Goal: Transaction & Acquisition: Book appointment/travel/reservation

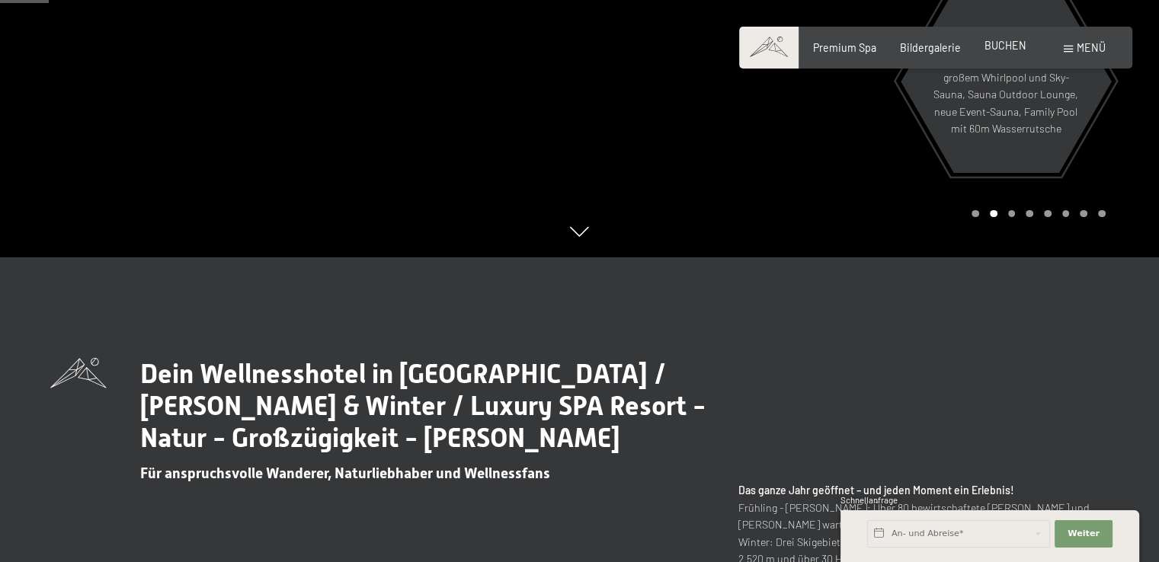
click at [1002, 49] on span "BUCHEN" at bounding box center [1005, 45] width 42 height 13
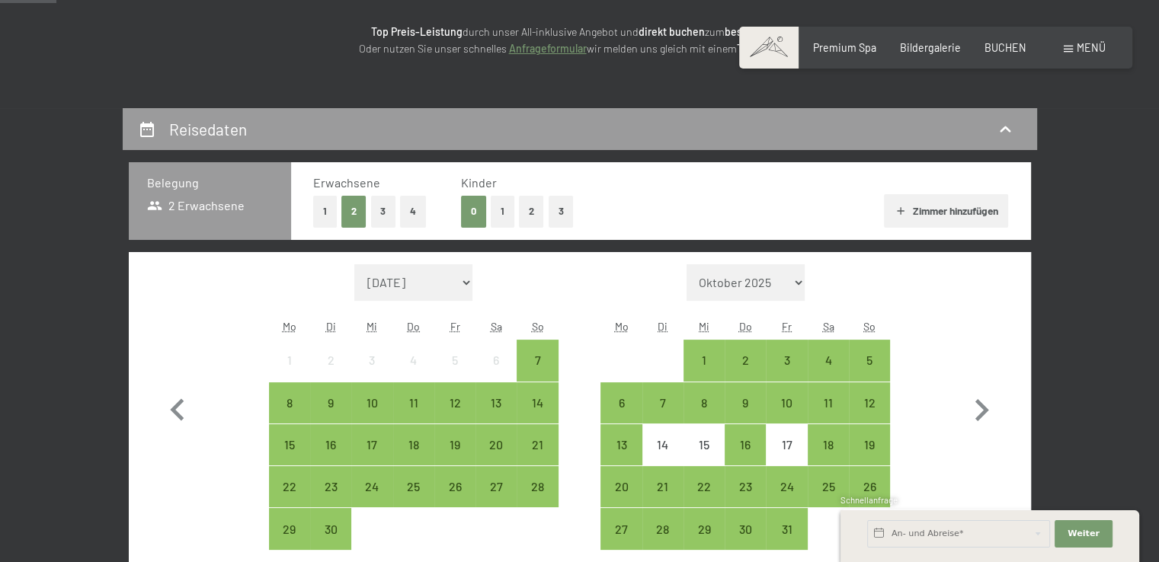
scroll to position [305, 0]
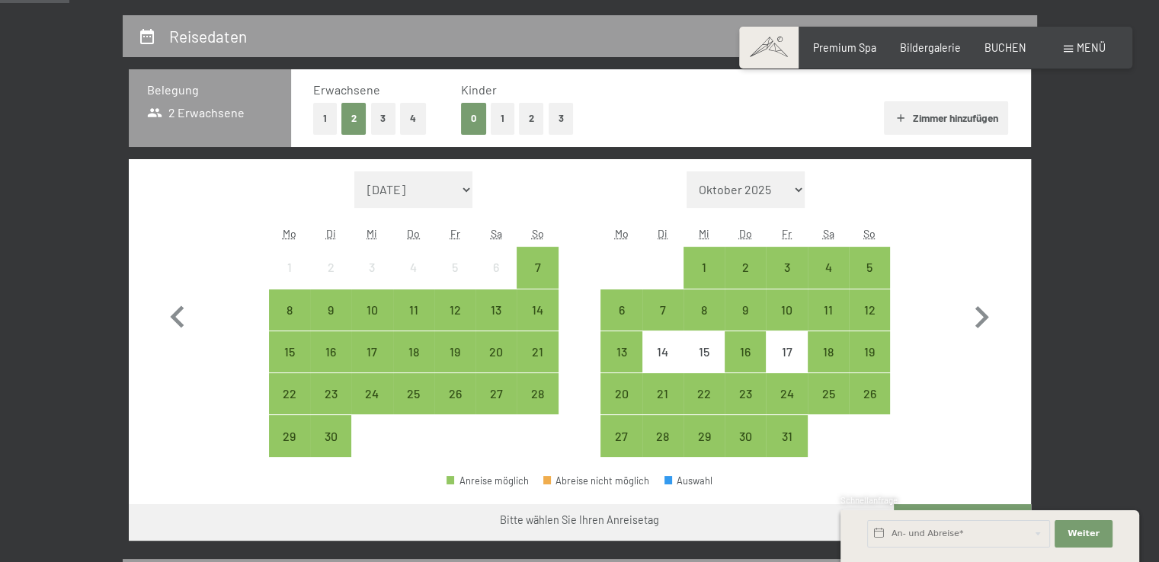
click at [530, 123] on button "2" at bounding box center [531, 118] width 25 height 31
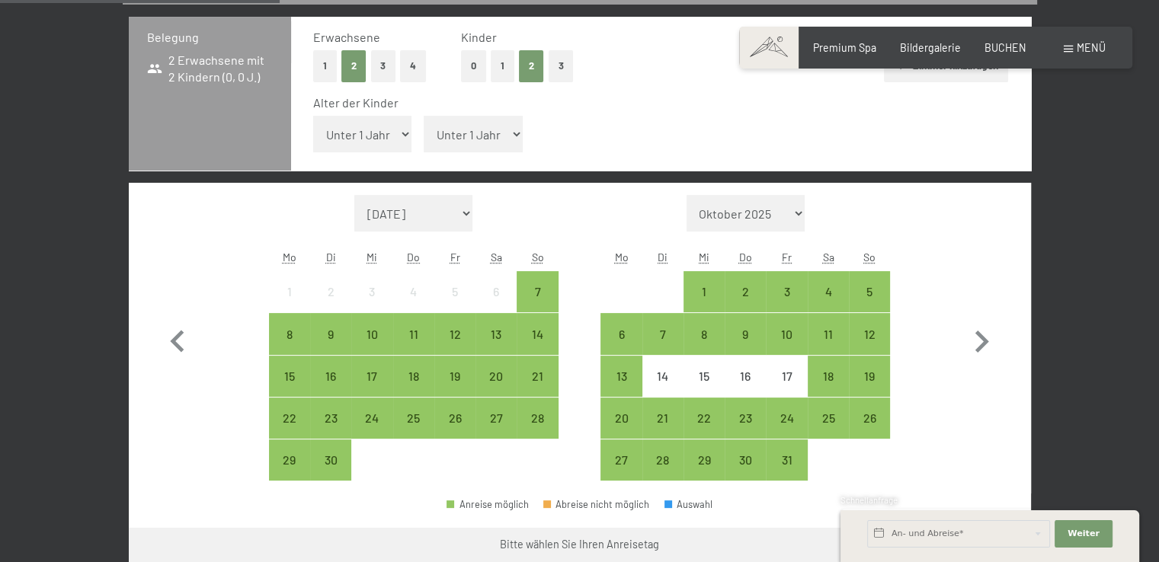
scroll to position [381, 0]
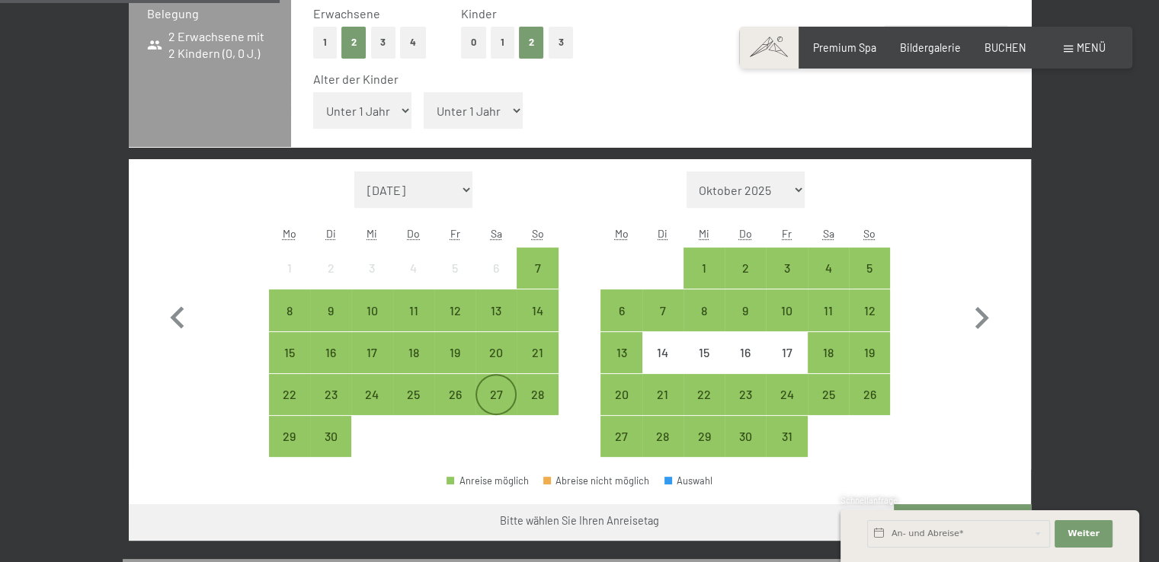
click at [504, 394] on div "27" at bounding box center [496, 408] width 38 height 38
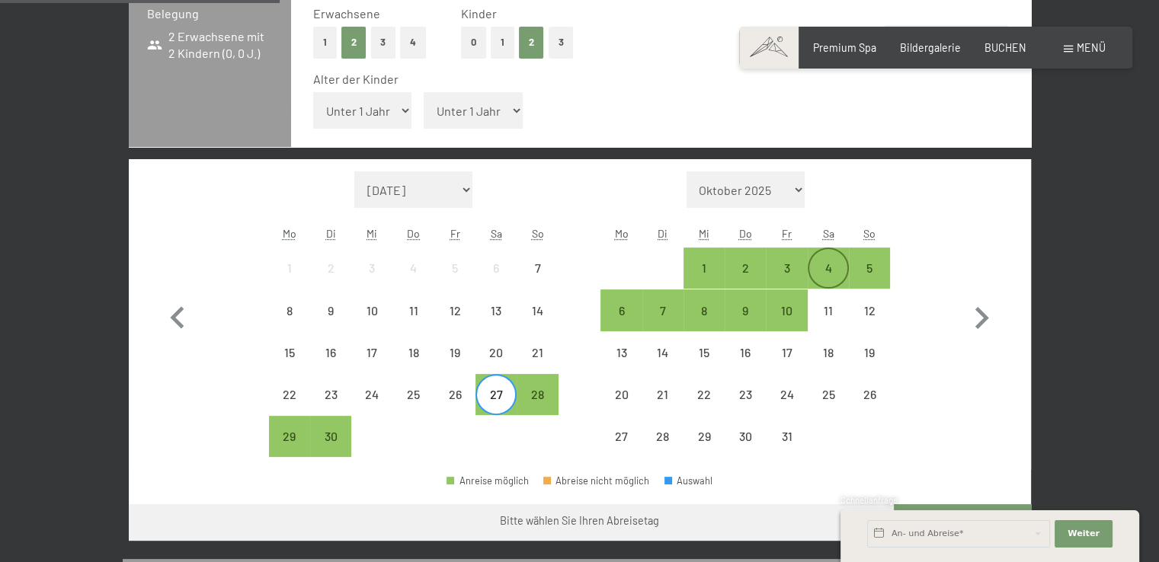
click at [820, 266] on div "4" at bounding box center [828, 281] width 38 height 38
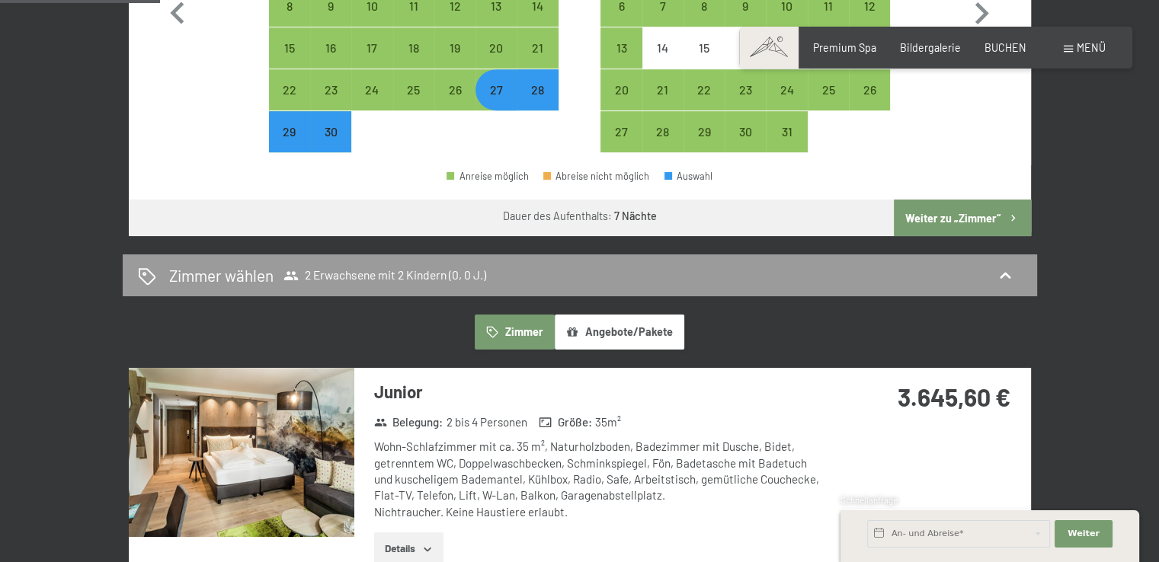
click at [969, 218] on button "Weiter zu „Zimmer“" at bounding box center [962, 218] width 136 height 37
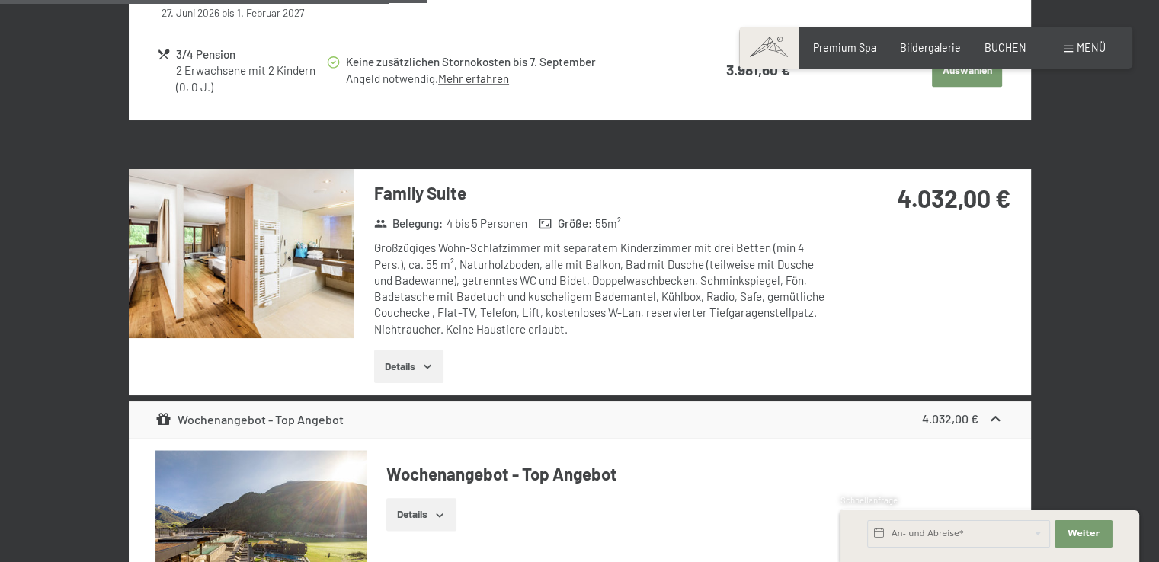
scroll to position [1615, 0]
